Goal: Use online tool/utility: Utilize a website feature to perform a specific function

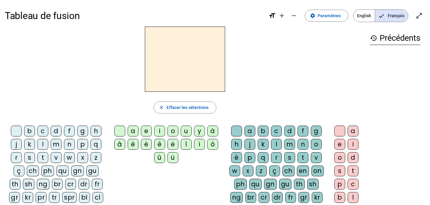
click at [82, 144] on div "p" at bounding box center [82, 144] width 11 height 11
click at [186, 129] on div "u" at bounding box center [186, 130] width 11 height 11
click at [277, 155] on div "r" at bounding box center [276, 157] width 11 height 11
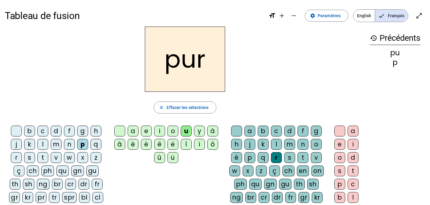
click at [56, 131] on div "d" at bounding box center [56, 130] width 11 height 11
click at [57, 144] on div "m" at bounding box center [56, 144] width 11 height 11
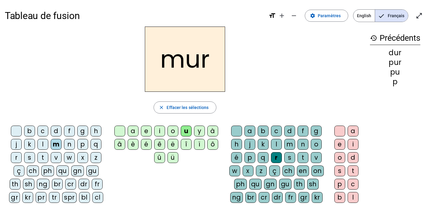
click at [29, 158] on div "s" at bounding box center [29, 157] width 11 height 11
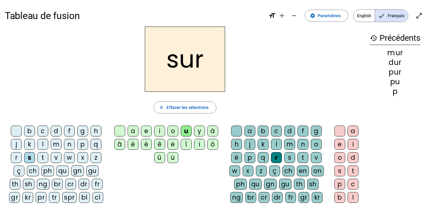
click at [235, 131] on div at bounding box center [236, 130] width 11 height 11
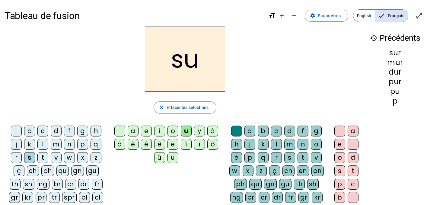
click at [29, 130] on div "b" at bounding box center [29, 130] width 11 height 11
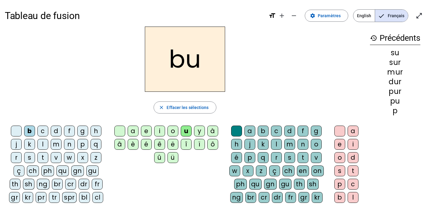
click at [56, 157] on div "v" at bounding box center [56, 157] width 11 height 11
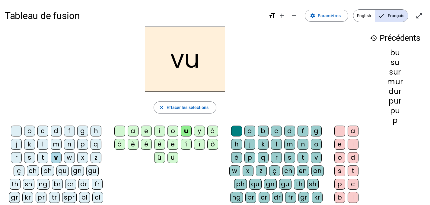
click at [132, 131] on div "a" at bounding box center [133, 130] width 11 height 11
click at [45, 141] on div "l" at bounding box center [42, 144] width 11 height 11
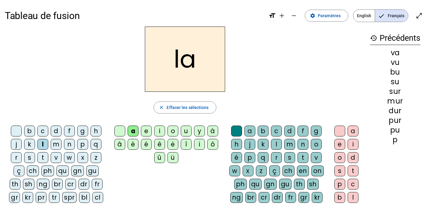
click at [58, 146] on div "m" at bounding box center [56, 144] width 11 height 11
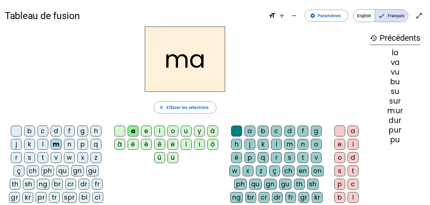
click at [144, 131] on div "e" at bounding box center [146, 130] width 11 height 11
click at [30, 154] on div "s" at bounding box center [29, 157] width 11 height 11
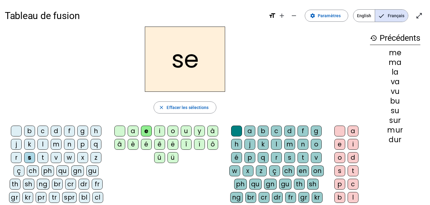
click at [44, 141] on div "l" at bounding box center [42, 144] width 11 height 11
click at [68, 145] on div "n" at bounding box center [69, 144] width 11 height 11
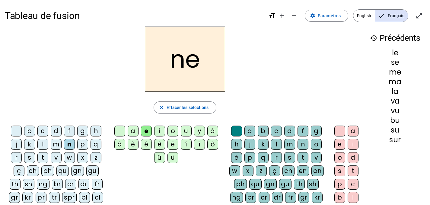
click at [157, 130] on div "i" at bounding box center [159, 130] width 11 height 11
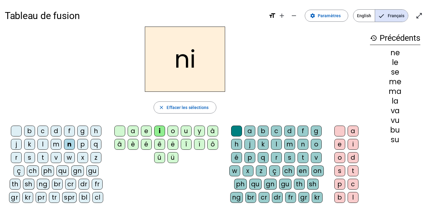
click at [29, 157] on div "s" at bounding box center [29, 157] width 11 height 11
click at [96, 129] on div "h" at bounding box center [95, 130] width 11 height 11
